Goal: Task Accomplishment & Management: Complete application form

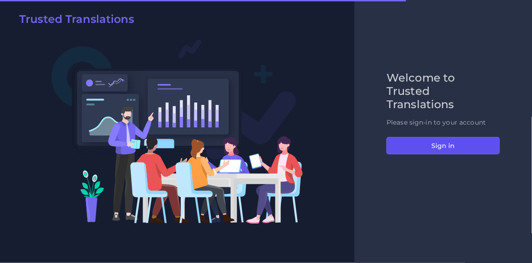
click at [429, 142] on button "Sign in" at bounding box center [442, 145] width 113 height 17
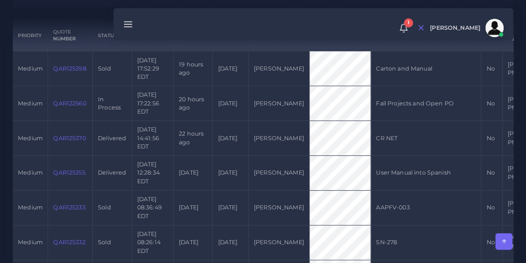
scroll to position [219, 0]
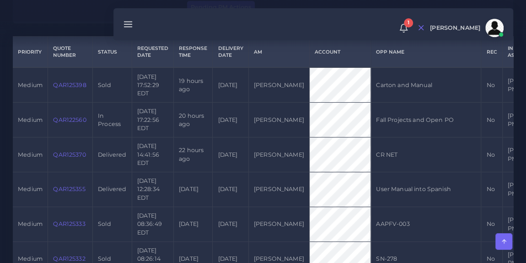
click at [64, 118] on link "QAR122560" at bounding box center [69, 119] width 33 height 7
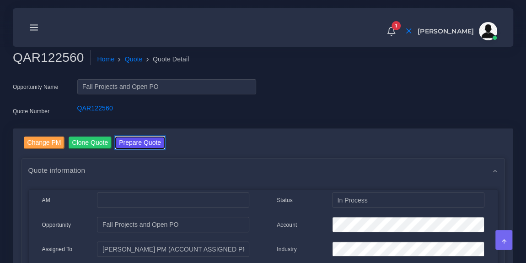
click at [145, 147] on button "Prepare Quote" at bounding box center [139, 142] width 49 height 12
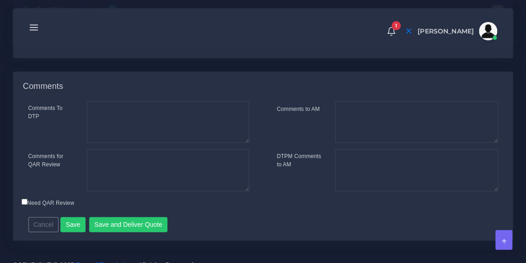
scroll to position [1077, 0]
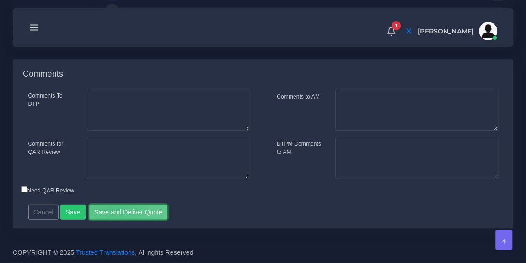
click at [113, 213] on button "Save and Deliver Quote" at bounding box center [128, 212] width 79 height 16
click at [126, 214] on button "Save and Deliver Quote" at bounding box center [128, 212] width 79 height 16
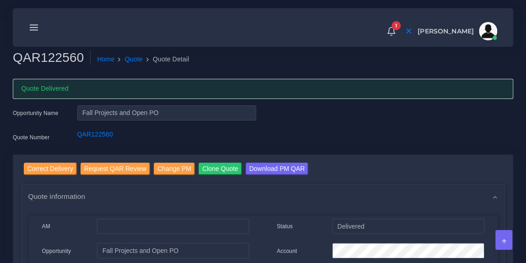
click at [31, 31] on icon at bounding box center [34, 27] width 10 height 10
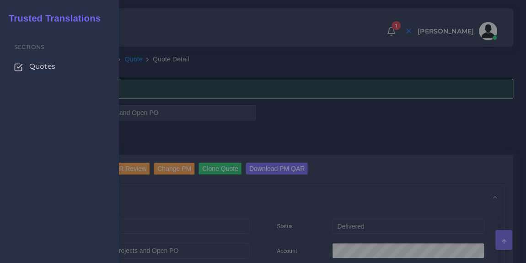
click at [41, 66] on span "Quotes" at bounding box center [42, 66] width 26 height 10
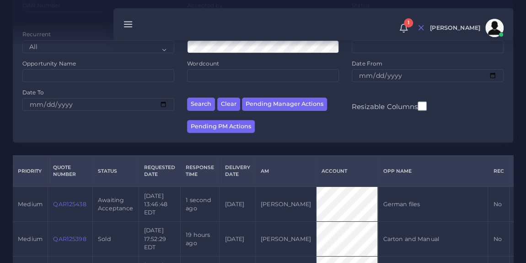
scroll to position [102, 0]
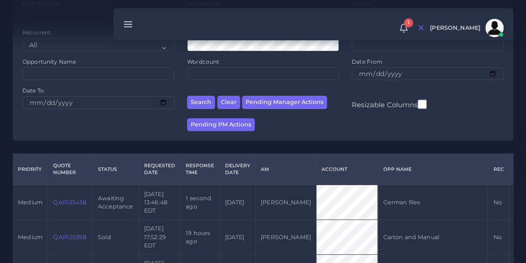
click at [70, 203] on link "QAR125438" at bounding box center [69, 202] width 33 height 7
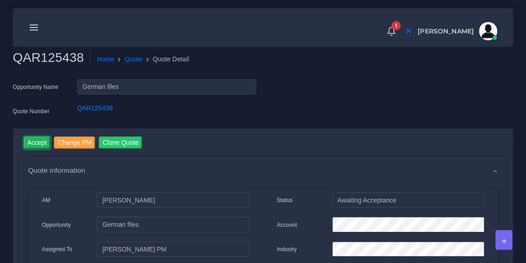
click at [43, 143] on input "Accept" at bounding box center [37, 142] width 27 height 12
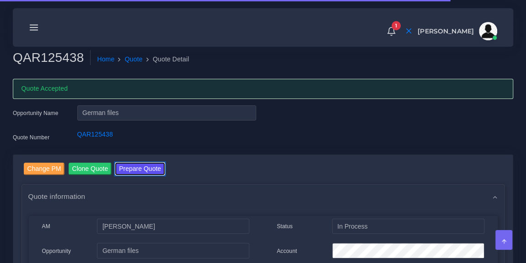
click at [145, 163] on button "Prepare Quote" at bounding box center [139, 168] width 49 height 12
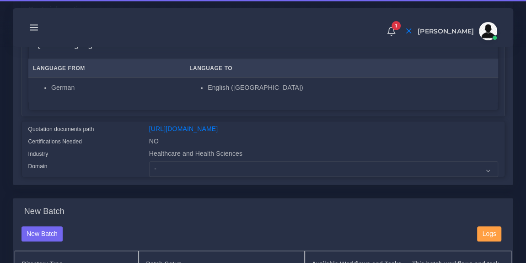
scroll to position [161, 0]
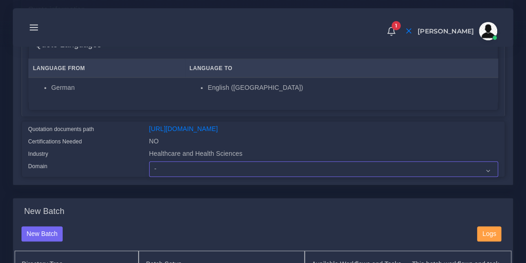
click at [213, 175] on select "- Advertising and Media Agriculture, Forestry and Fishing Architecture, Buildin…" at bounding box center [323, 169] width 349 height 16
select select "Healthcare and Health Sciences"
click at [149, 166] on select "- Advertising and Media Agriculture, Forestry and Fishing Architecture, Buildin…" at bounding box center [323, 169] width 349 height 16
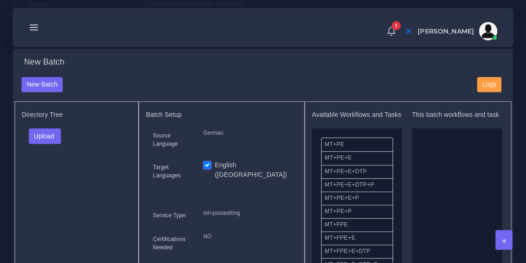
scroll to position [312, 0]
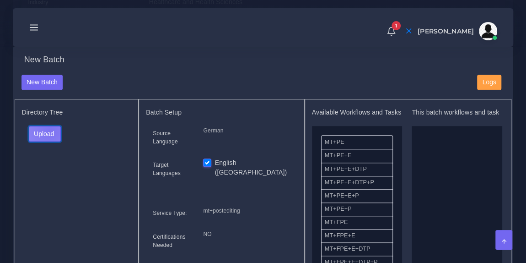
click at [49, 136] on button "Upload" at bounding box center [45, 134] width 32 height 16
click at [50, 171] on label "Files" at bounding box center [60, 167] width 63 height 11
drag, startPoint x: 371, startPoint y: 233, endPoint x: 462, endPoint y: 167, distance: 111.6
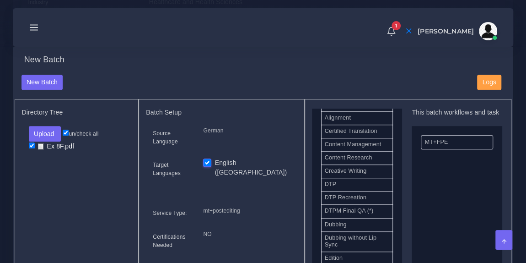
scroll to position [265, 0]
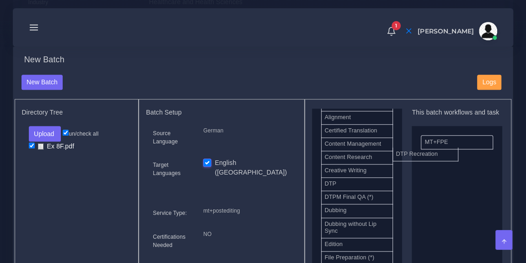
drag, startPoint x: 356, startPoint y: 208, endPoint x: 433, endPoint y: 158, distance: 91.2
drag, startPoint x: 435, startPoint y: 164, endPoint x: 436, endPoint y: 145, distance: 19.2
drag, startPoint x: 363, startPoint y: 190, endPoint x: 445, endPoint y: 189, distance: 81.9
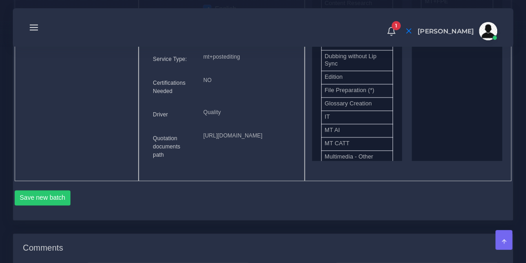
scroll to position [499, 0]
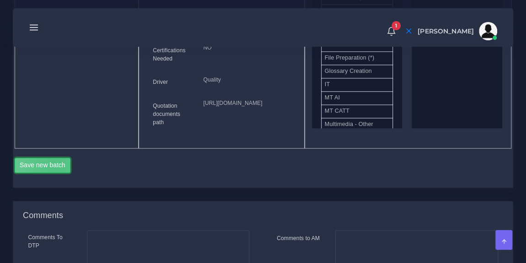
click at [56, 173] on button "Save new batch" at bounding box center [43, 165] width 56 height 16
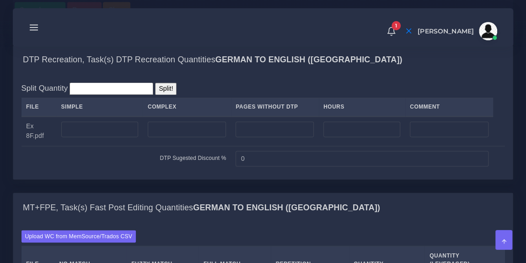
scroll to position [678, 0]
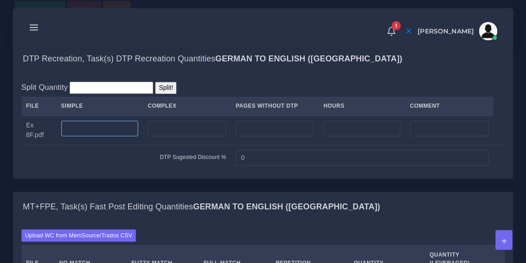
click at [123, 136] on input "number" at bounding box center [99, 128] width 77 height 16
type input "4"
click at [122, 170] on td "DTP Sugested Discount %" at bounding box center [125, 157] width 209 height 25
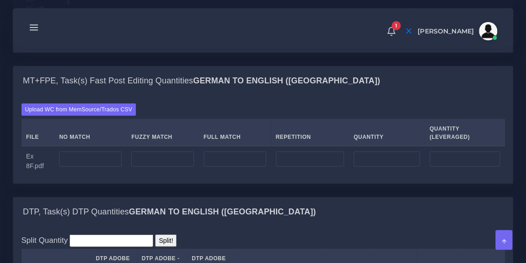
scroll to position [805, 0]
click at [104, 166] on input "number" at bounding box center [90, 158] width 63 height 16
type input "1000"
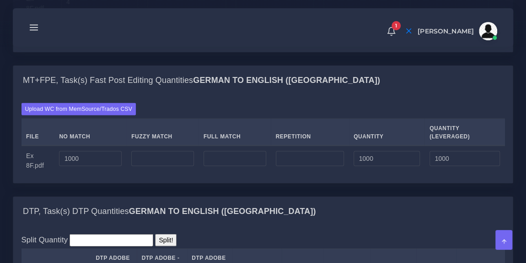
click at [111, 182] on div "Upload WC from MemSource/Trados CSV File No Match Fuzzy Match Full Match Repeti…" at bounding box center [262, 138] width 499 height 88
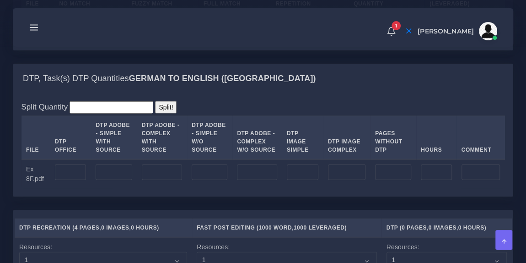
scroll to position [938, 0]
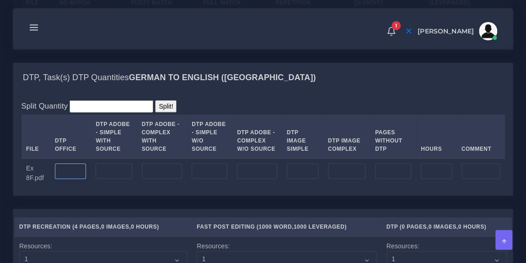
click at [67, 179] on input "number" at bounding box center [70, 171] width 31 height 16
type input "4"
click at [107, 195] on div "Split Quantity Split! File DTP Office DTP Adobe - Simple With Source DTP Adobe …" at bounding box center [262, 143] width 499 height 103
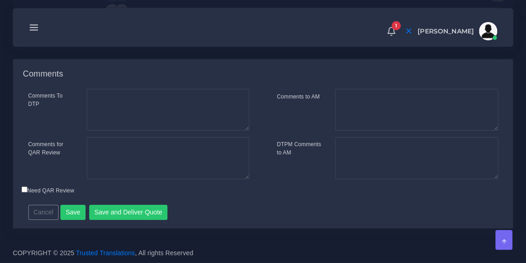
scroll to position [1425, 0]
click at [111, 215] on button "Save and Deliver Quote" at bounding box center [128, 212] width 79 height 16
